Goal: Information Seeking & Learning: Learn about a topic

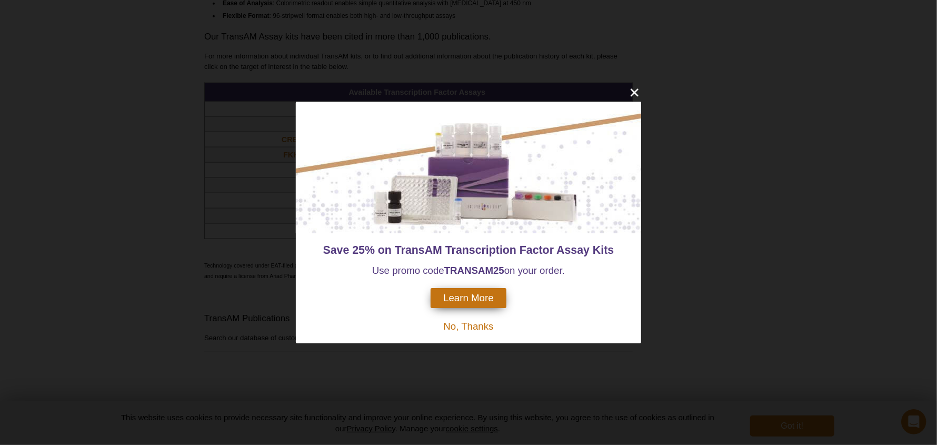
click at [477, 327] on span "No, Thanks" at bounding box center [468, 326] width 50 height 11
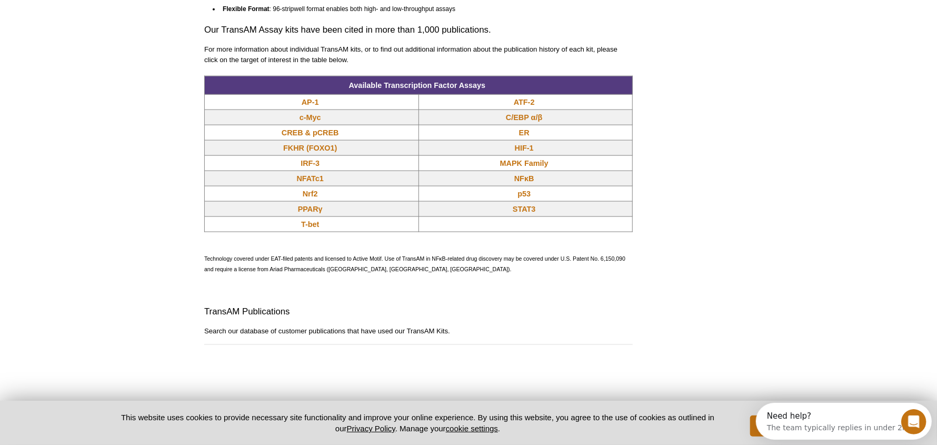
scroll to position [879, 0]
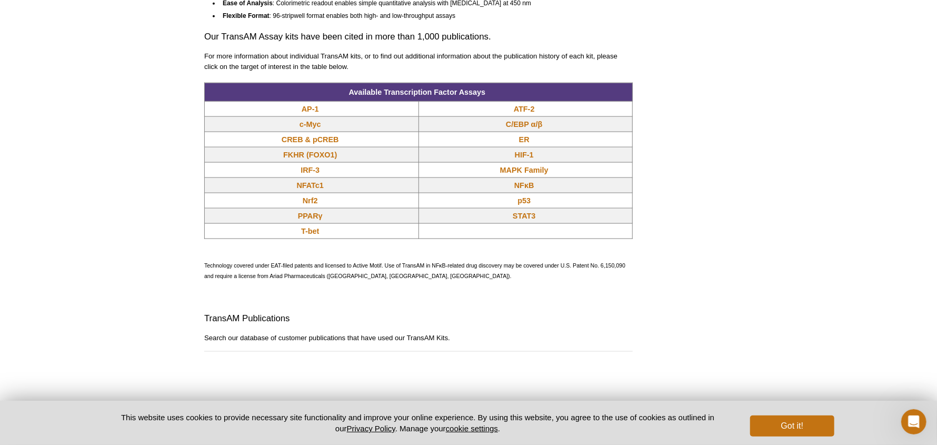
click at [80, 333] on div "Active Motif Logo Enabling Epigenetics Research 0 Search Skip to content Active…" at bounding box center [468, 100] width 937 height 1958
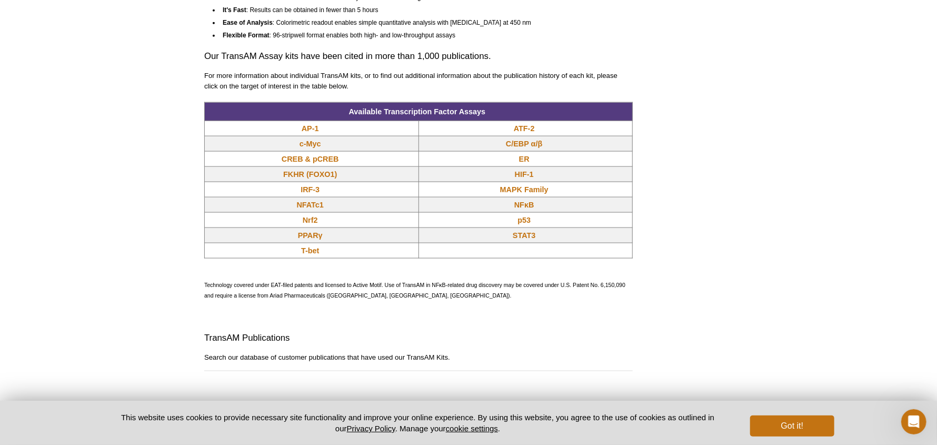
scroll to position [724, 0]
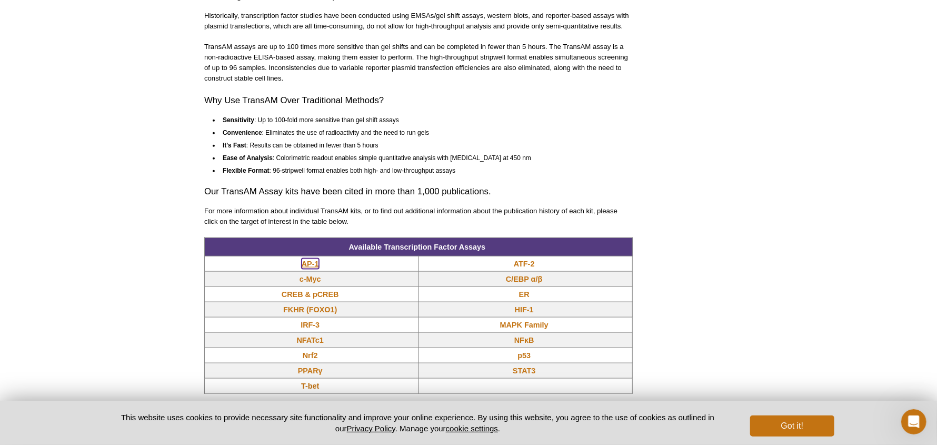
click at [308, 260] on link "AP-1" at bounding box center [310, 263] width 17 height 11
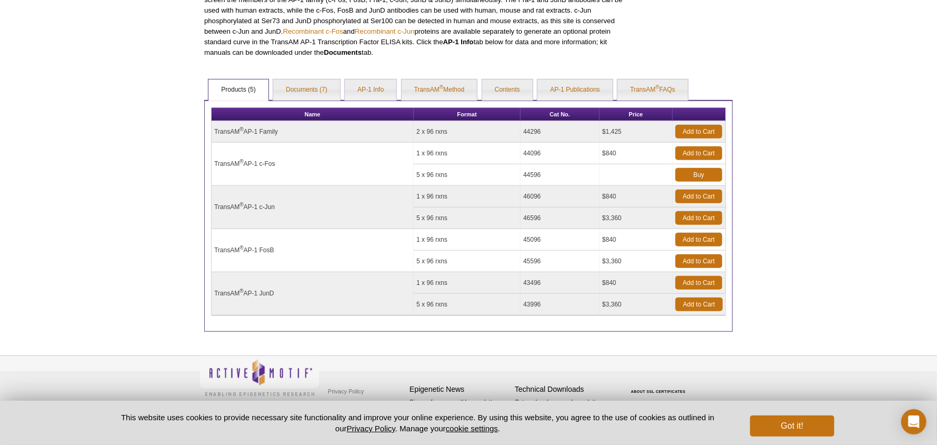
scroll to position [379, 0]
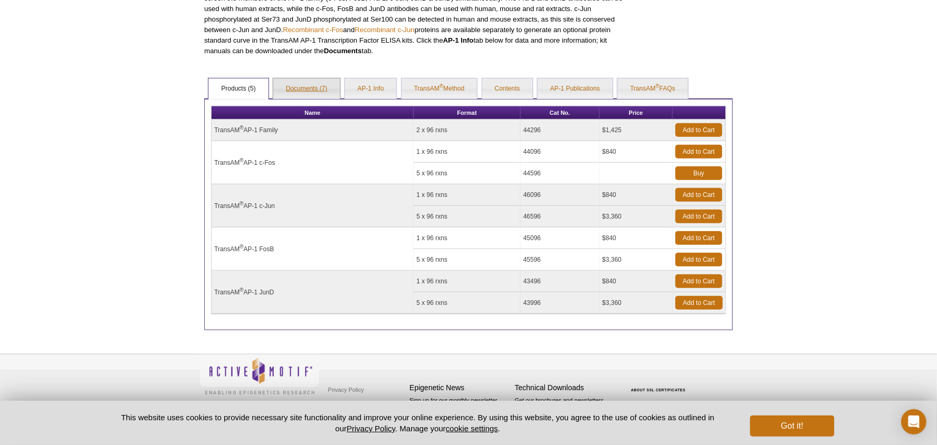
click at [304, 88] on link "Documents (7)" at bounding box center [306, 88] width 67 height 21
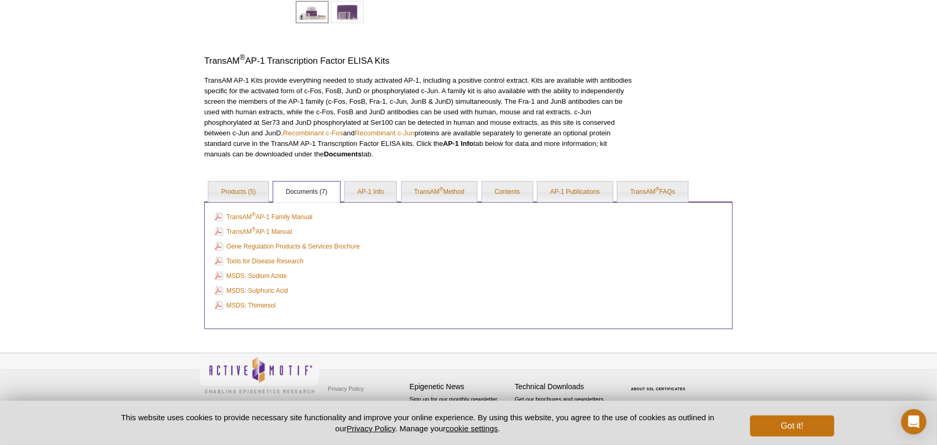
scroll to position [275, 0]
